Goal: Transaction & Acquisition: Obtain resource

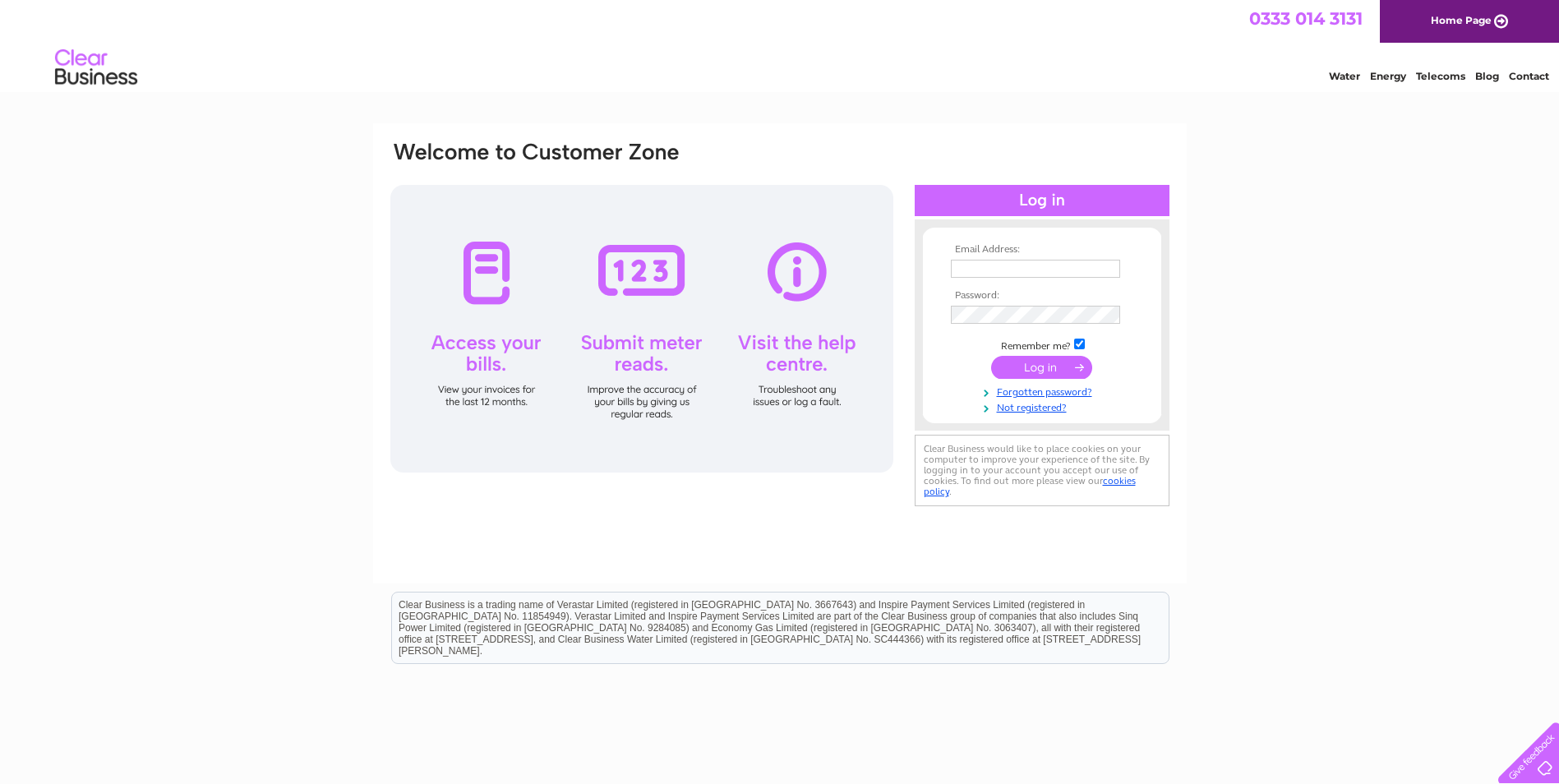
type input "ceri.thomson@tradebe.com"
click at [1039, 367] on input "submit" at bounding box center [1042, 367] width 101 height 23
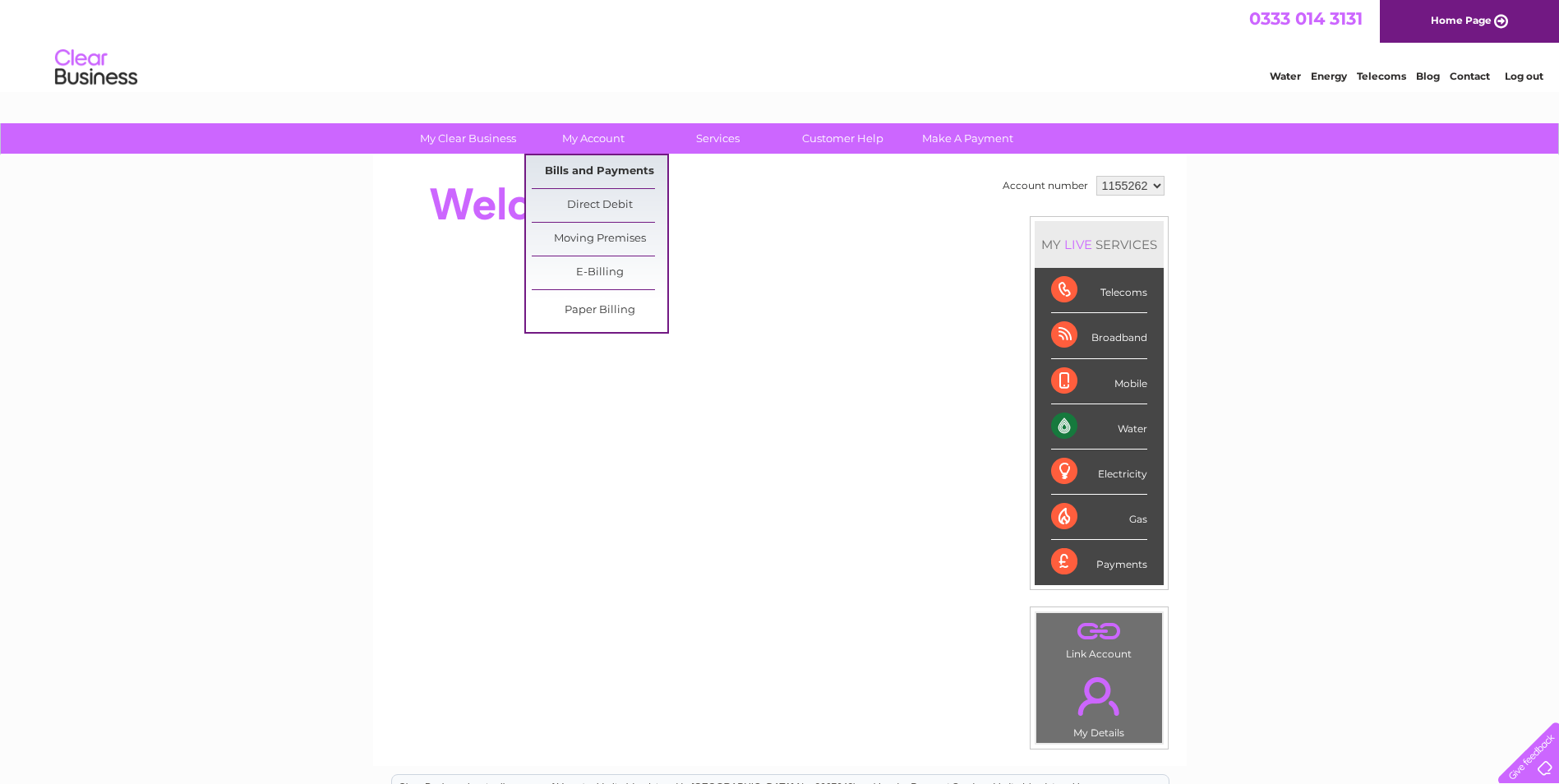
click at [614, 171] on link "Bills and Payments" at bounding box center [600, 172] width 136 height 33
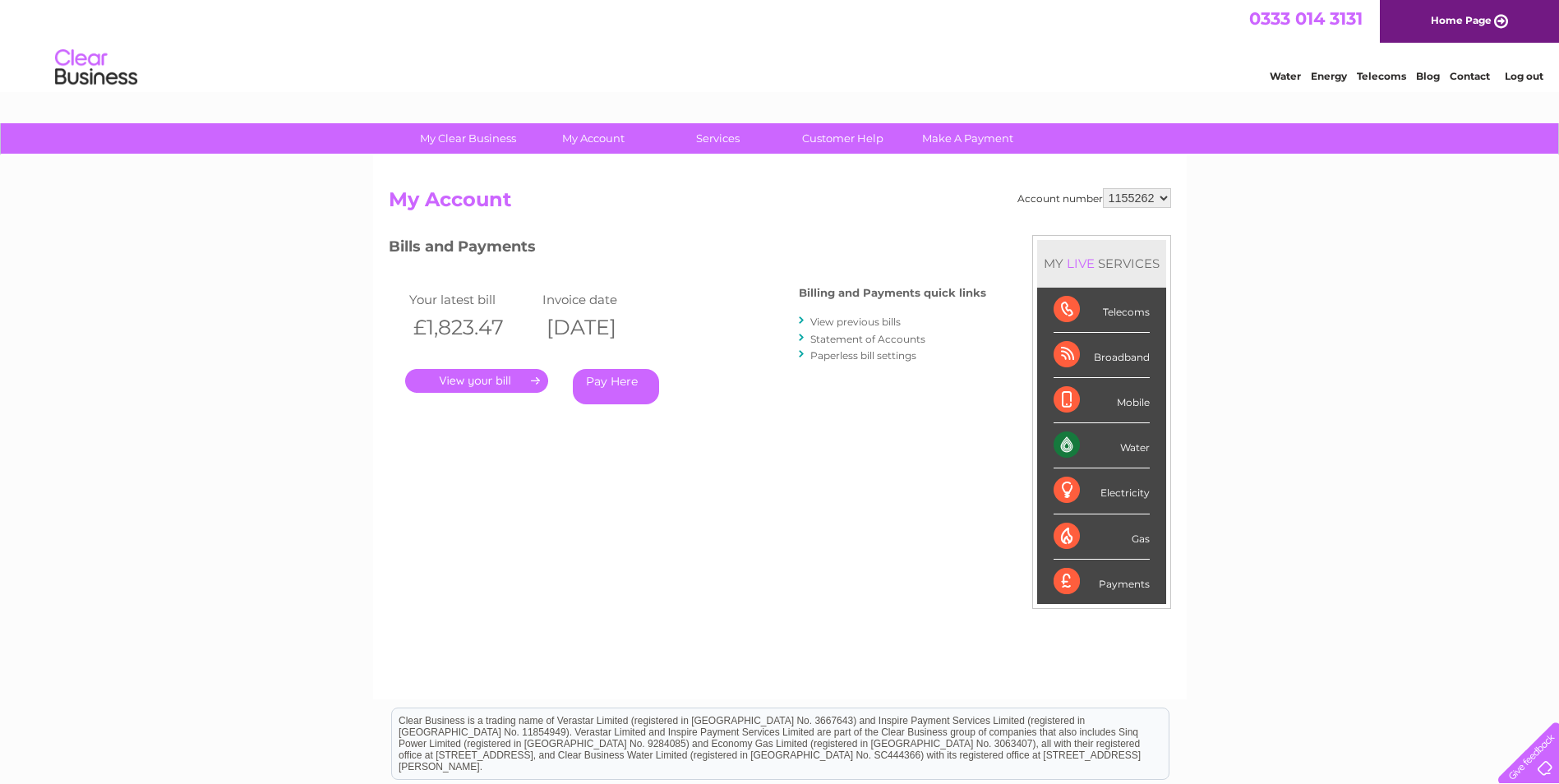
click at [461, 380] on link "." at bounding box center [477, 380] width 143 height 24
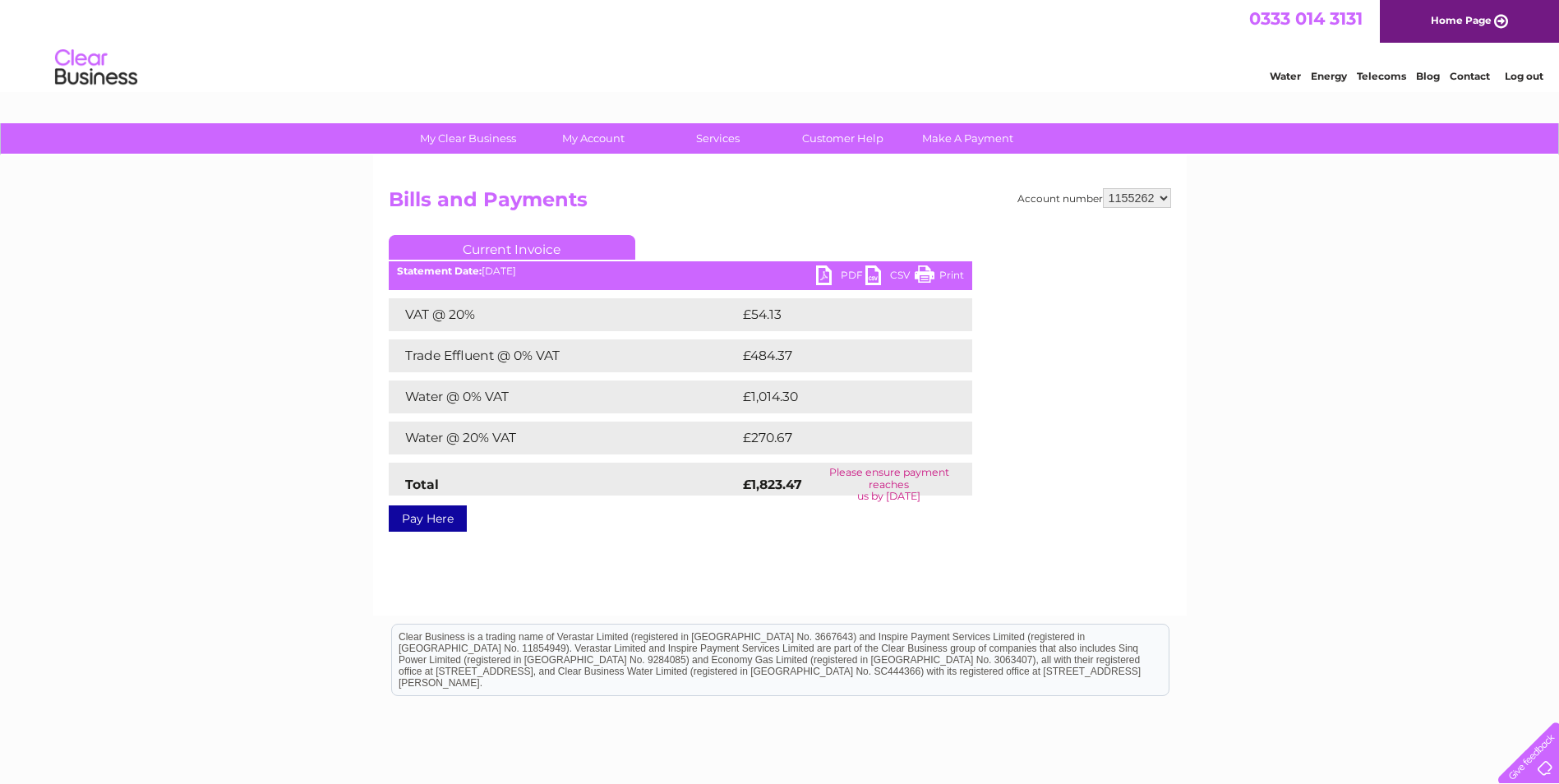
click at [825, 270] on link "PDF" at bounding box center [840, 277] width 49 height 24
